Goal: Task Accomplishment & Management: Manage account settings

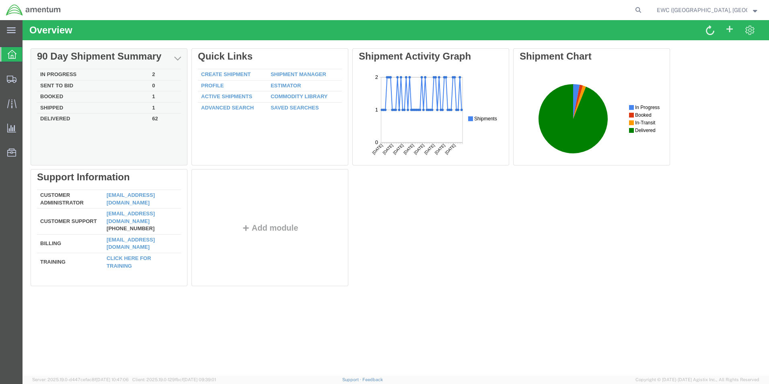
click at [78, 74] on td "In Progress" at bounding box center [93, 74] width 112 height 11
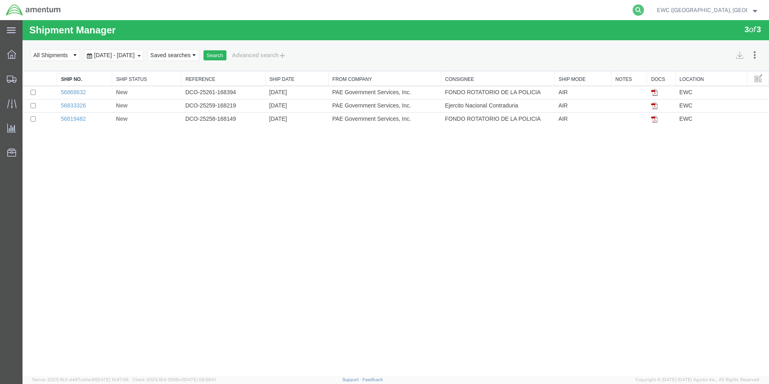
click at [638, 10] on icon at bounding box center [637, 9] width 11 height 11
click at [413, 11] on input "search" at bounding box center [510, 9] width 244 height 19
type input "406-06568903"
click at [640, 8] on icon at bounding box center [637, 9] width 11 height 11
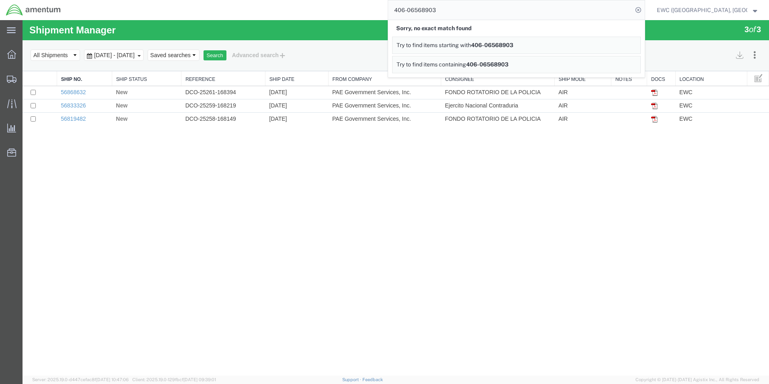
click at [494, 44] on span "406-06568903" at bounding box center [492, 45] width 42 height 6
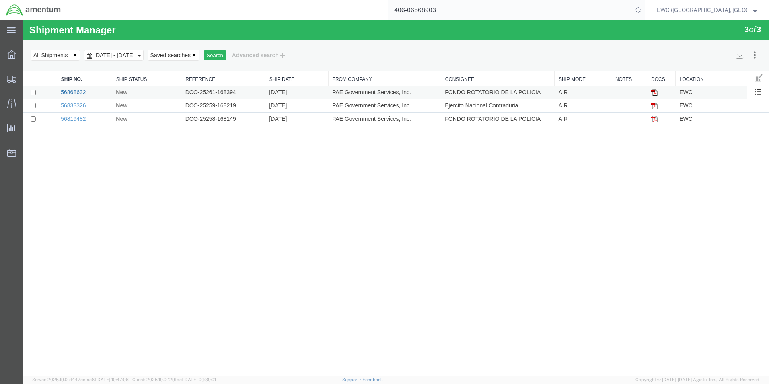
click at [67, 94] on link "56868632" at bounding box center [73, 92] width 25 height 6
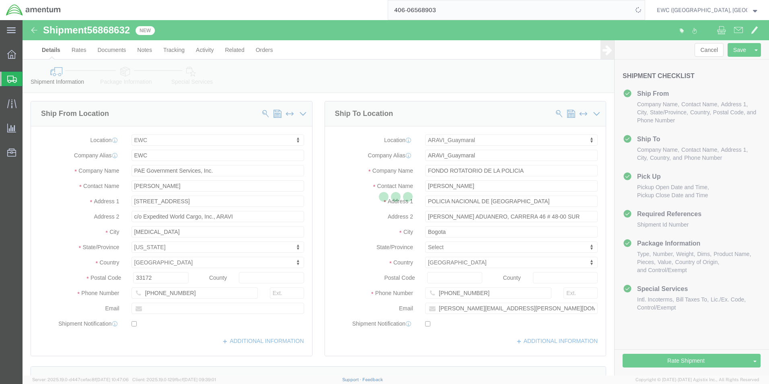
select select "60951"
select select "63333"
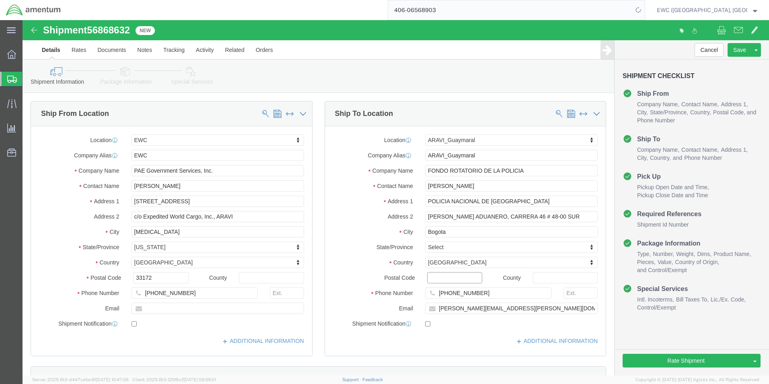
click input "Postal Code"
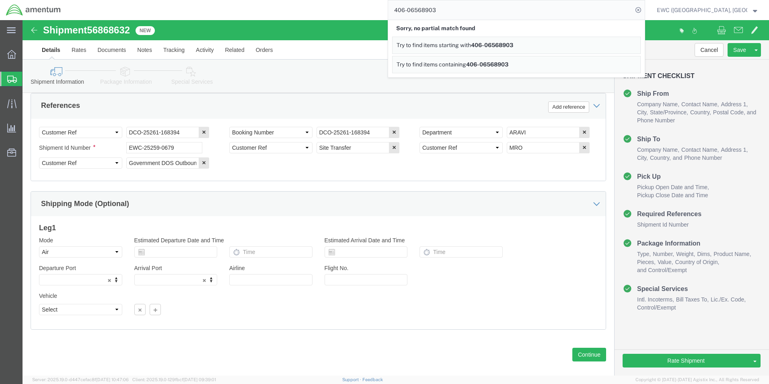
scroll to position [393, 0]
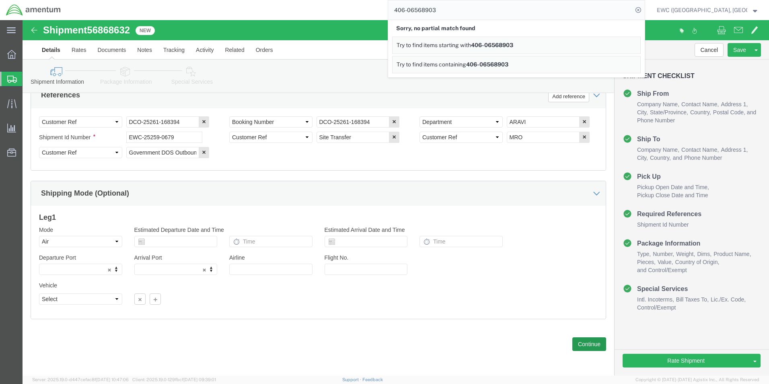
type input "111171"
select select
click button "Continue"
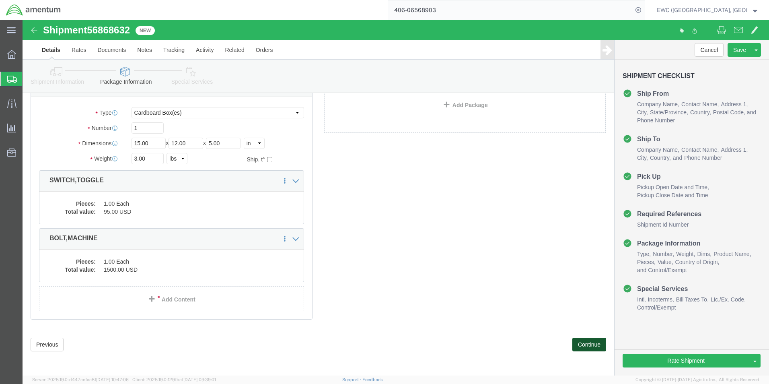
scroll to position [48, 0]
click button "Continue"
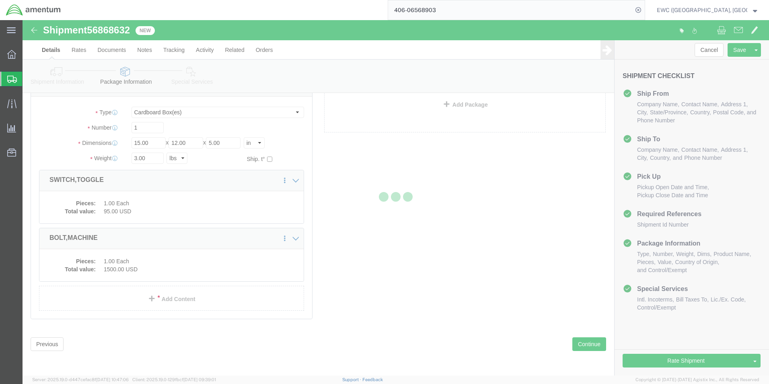
select select
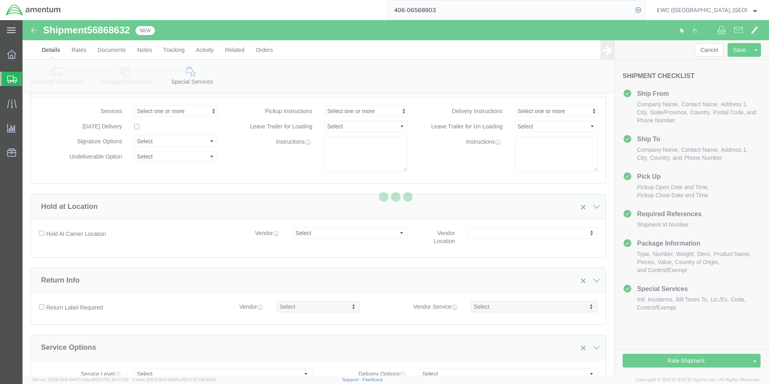
select select "DEPARTMENT"
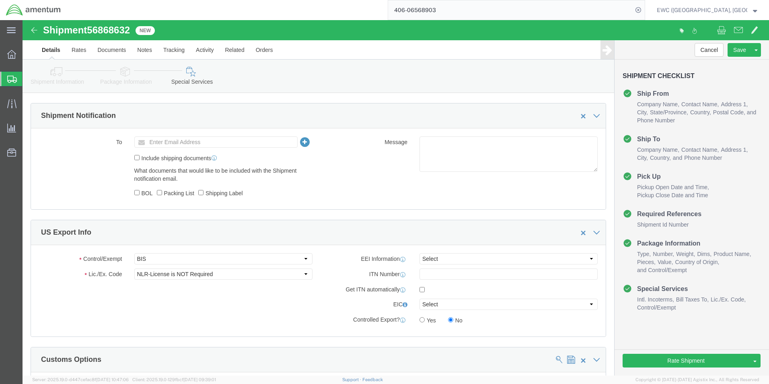
scroll to position [491, 0]
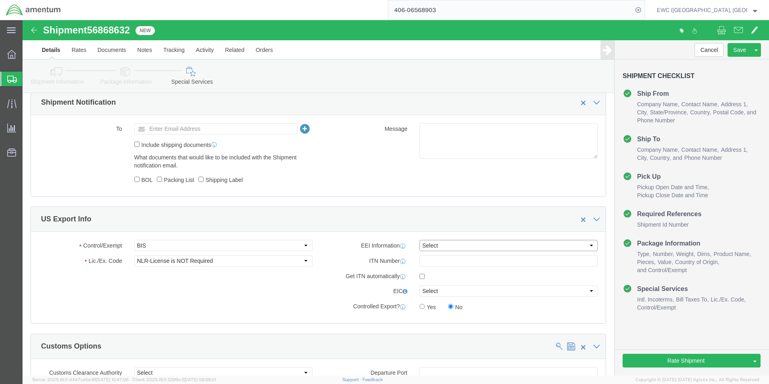
click select "Select AES-Direct EEI Carrier File EEI EEI Exempt"
select select "EXEM"
click select "Select AES-Direct EEI Carrier File EEI EEI Exempt"
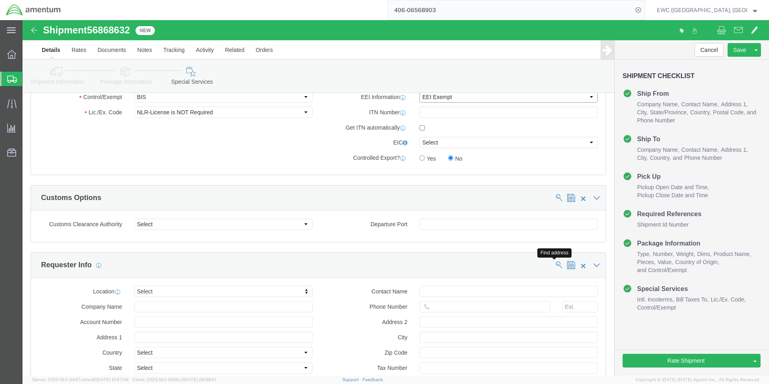
scroll to position [651, 0]
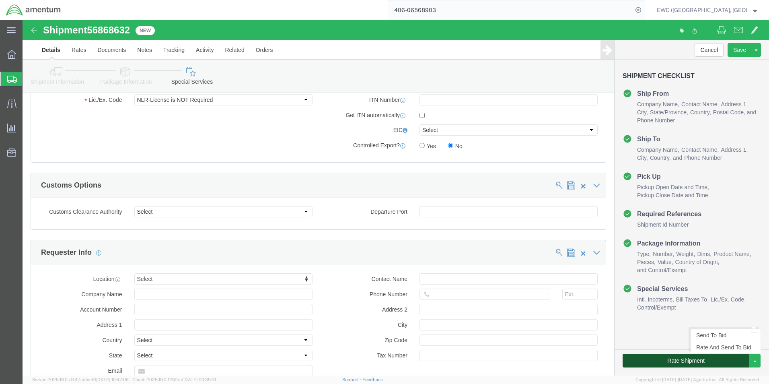
click button "Rate Shipment"
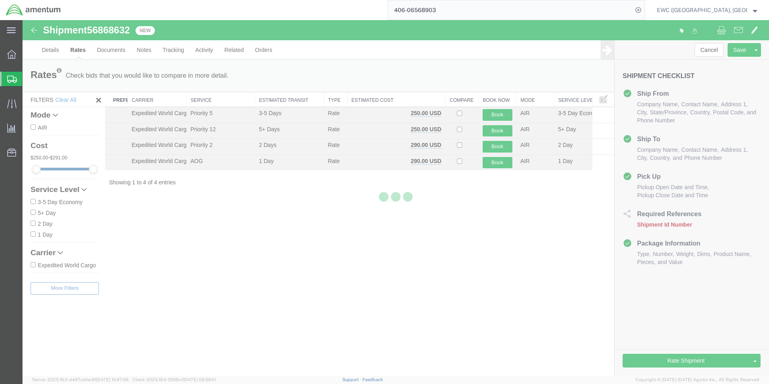
scroll to position [0, 0]
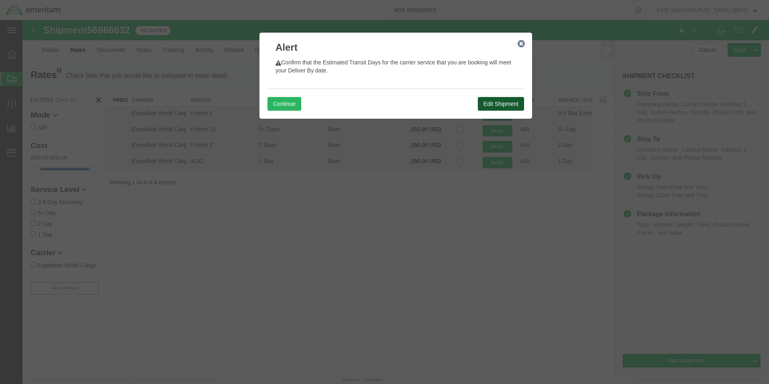
click at [511, 105] on button "Edit Shipment" at bounding box center [501, 104] width 46 height 14
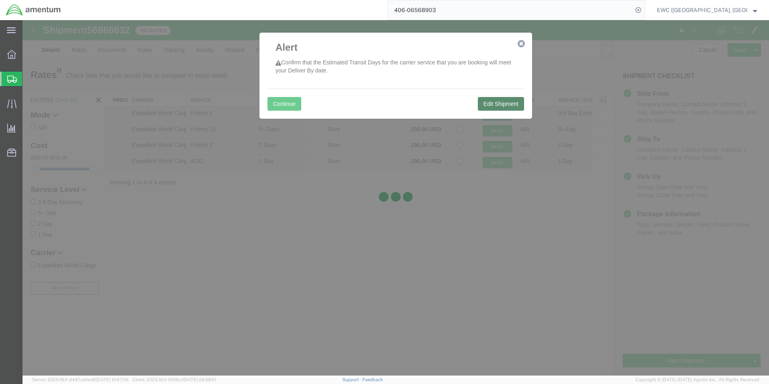
select select "60951"
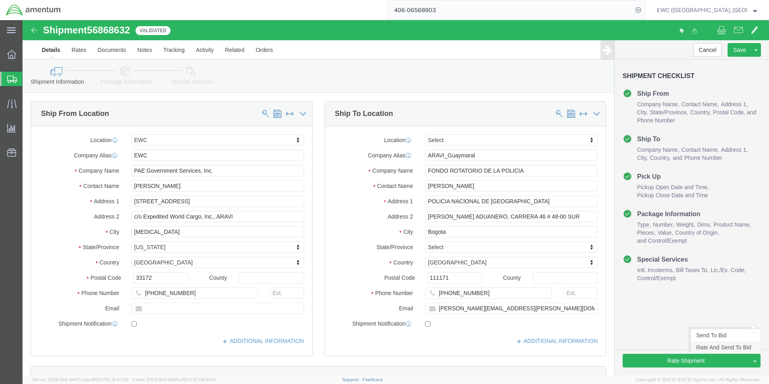
click link "Rate And Send To Bid"
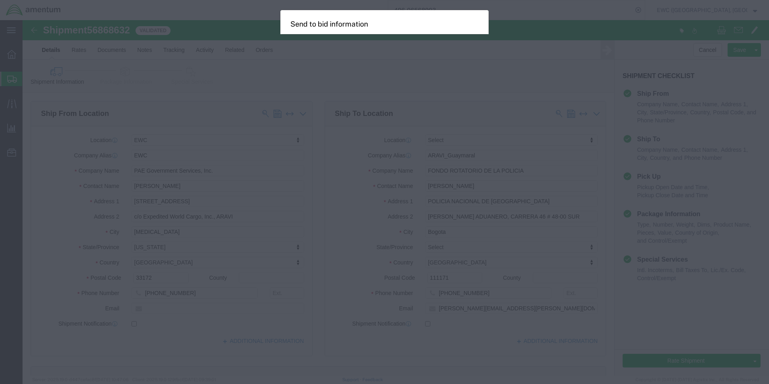
select select "AIR"
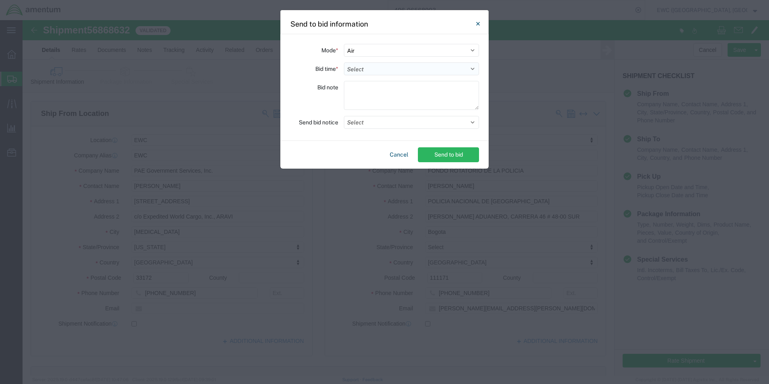
click at [473, 69] on select "Select 30 Min (Rush) 1 Hour (Rush) 2 Hours (Rush) 4 Hours (Rush) 8 Hours (Rush)…" at bounding box center [411, 68] width 135 height 13
select select "0.5"
click at [344, 62] on select "Select 30 Min (Rush) 1 Hour (Rush) 2 Hours (Rush) 4 Hours (Rush) 8 Hours (Rush)…" at bounding box center [411, 68] width 135 height 13
click at [347, 90] on textarea at bounding box center [411, 95] width 135 height 29
type textarea "ARAVI"
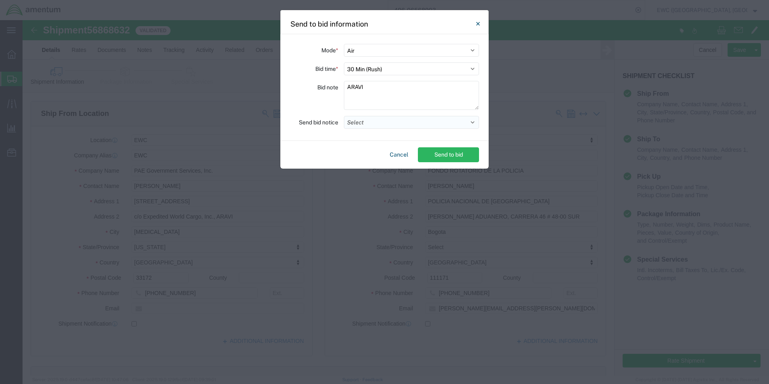
click at [473, 121] on button "Select" at bounding box center [411, 122] width 135 height 13
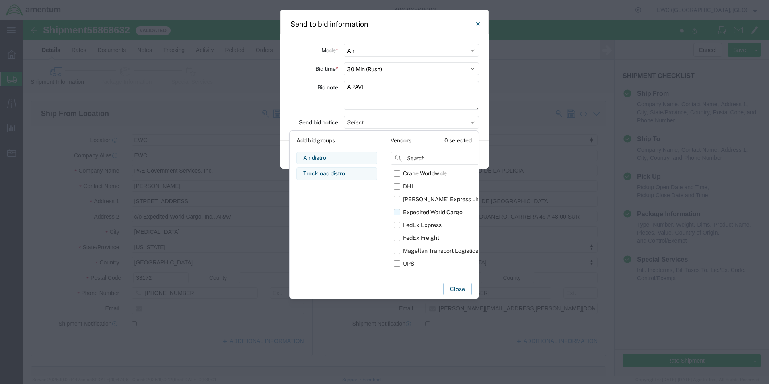
click at [395, 212] on label "Expedited World Cargo" at bounding box center [440, 211] width 92 height 13
click at [0, 0] on input "Expedited World Cargo" at bounding box center [0, 0] width 0 height 0
click at [448, 290] on button "Close" at bounding box center [457, 288] width 29 height 13
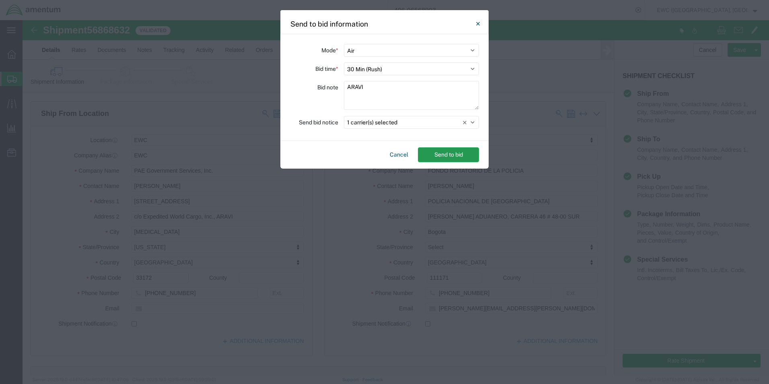
click at [449, 153] on button "Send to bid" at bounding box center [448, 154] width 61 height 15
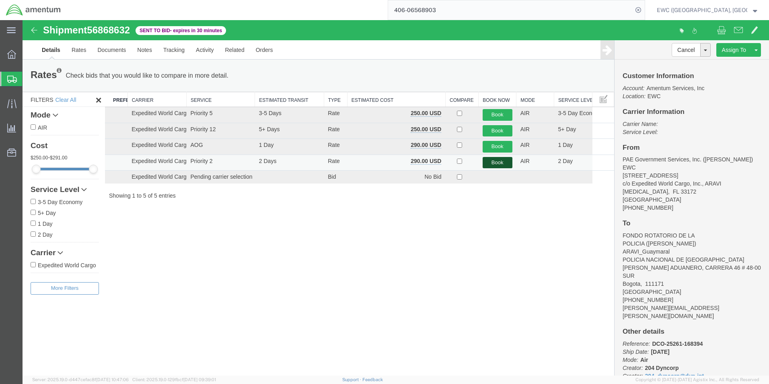
click at [491, 161] on button "Book" at bounding box center [497, 163] width 30 height 12
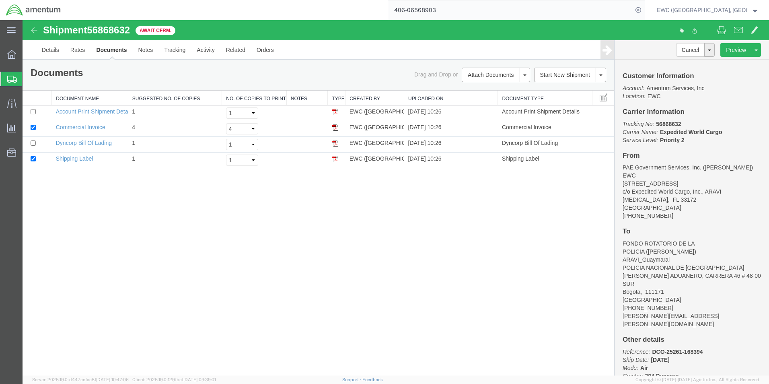
click at [672, 10] on strong "button" at bounding box center [755, 9] width 4 height 3
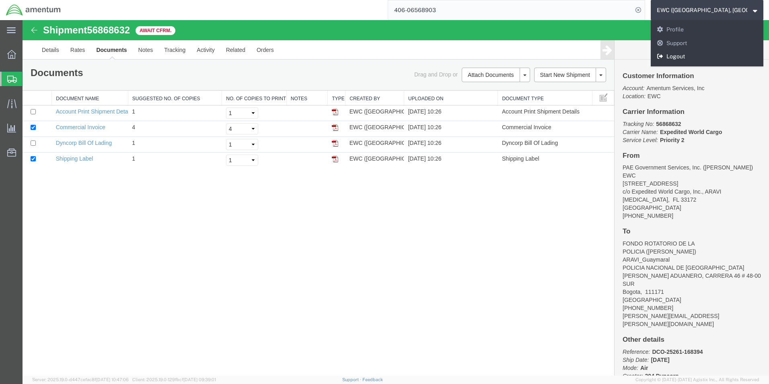
click at [672, 56] on link "Logout" at bounding box center [707, 57] width 113 height 14
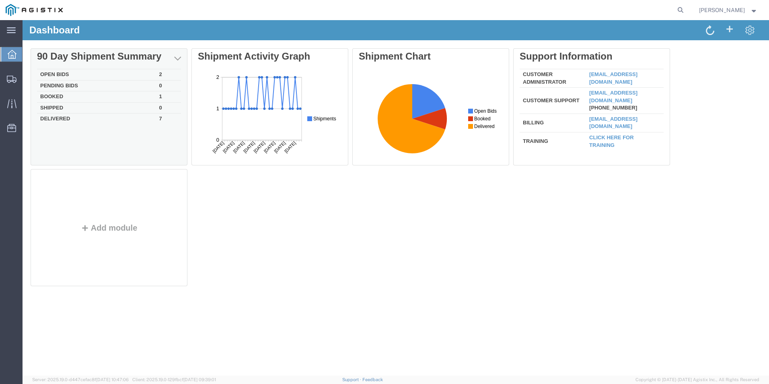
click at [43, 96] on td "Booked" at bounding box center [96, 96] width 119 height 11
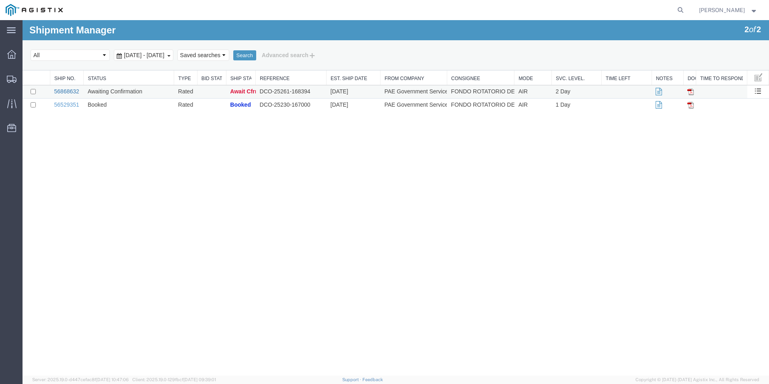
click at [57, 91] on link "56868632" at bounding box center [66, 91] width 25 height 6
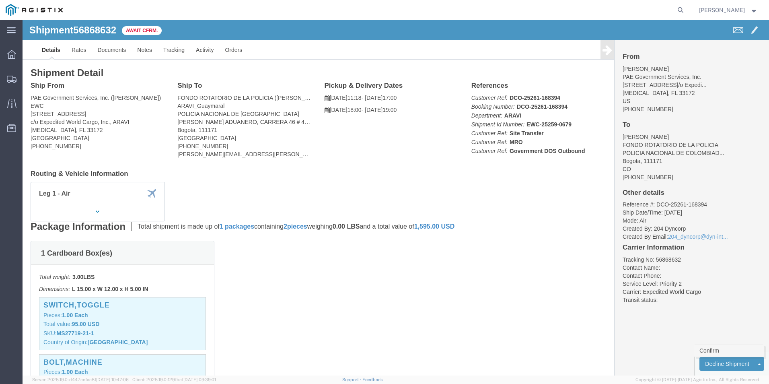
click link "Confirm"
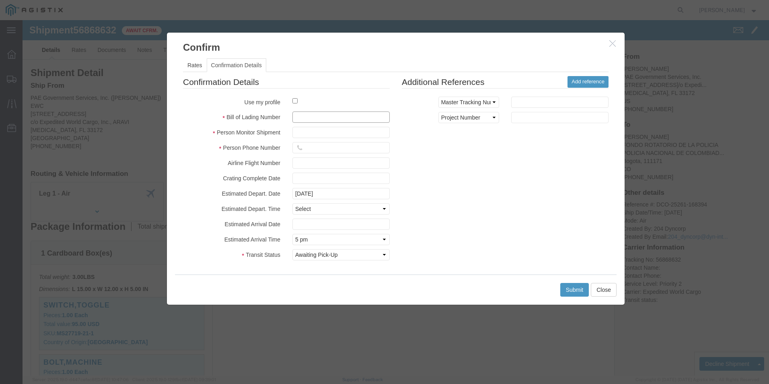
click input "text"
type input "406-06568903"
click input "text"
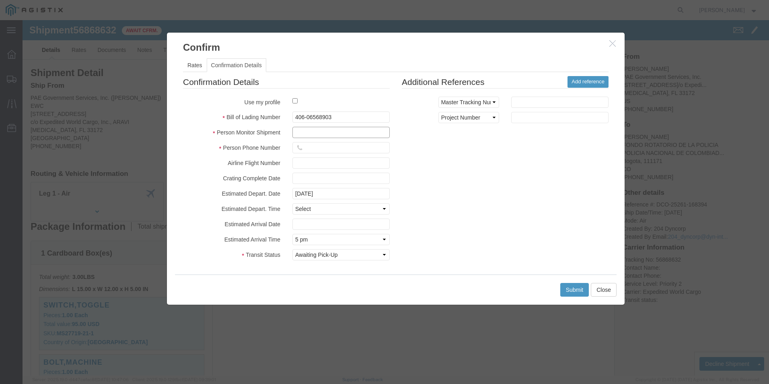
click input "text"
type input "s"
type input "Silvia Gratacos"
click input "text"
type input "3053925085"
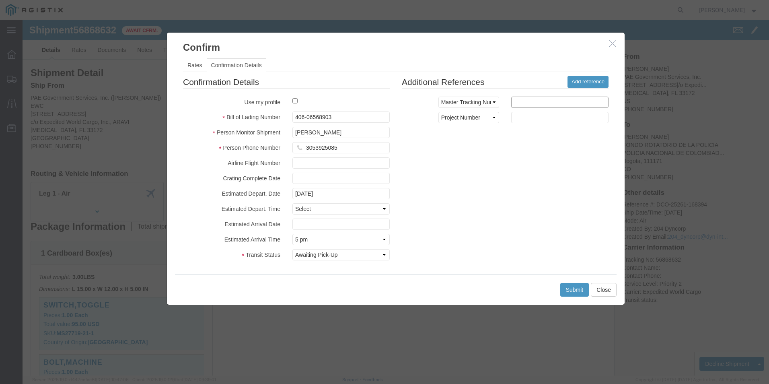
click input "text"
type input "406-06568903"
click select "Select Midnight 1 am 2 am 3 am 4 am 5 am 6 am 7 am 8 am 9 am 10 am 11 am 12 Noo…"
select select
click select "Select Midnight 1 am 2 am 3 am 4 am 5 am 6 am 7 am 8 am 9 am 10 am 11 am 12 Noo…"
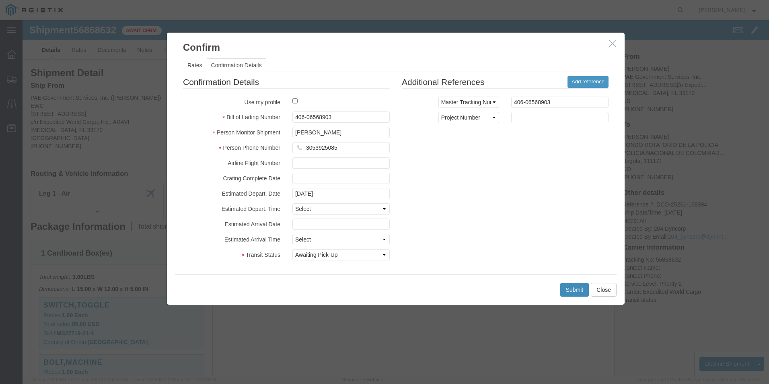
click button "Submit"
